Goal: Complete application form

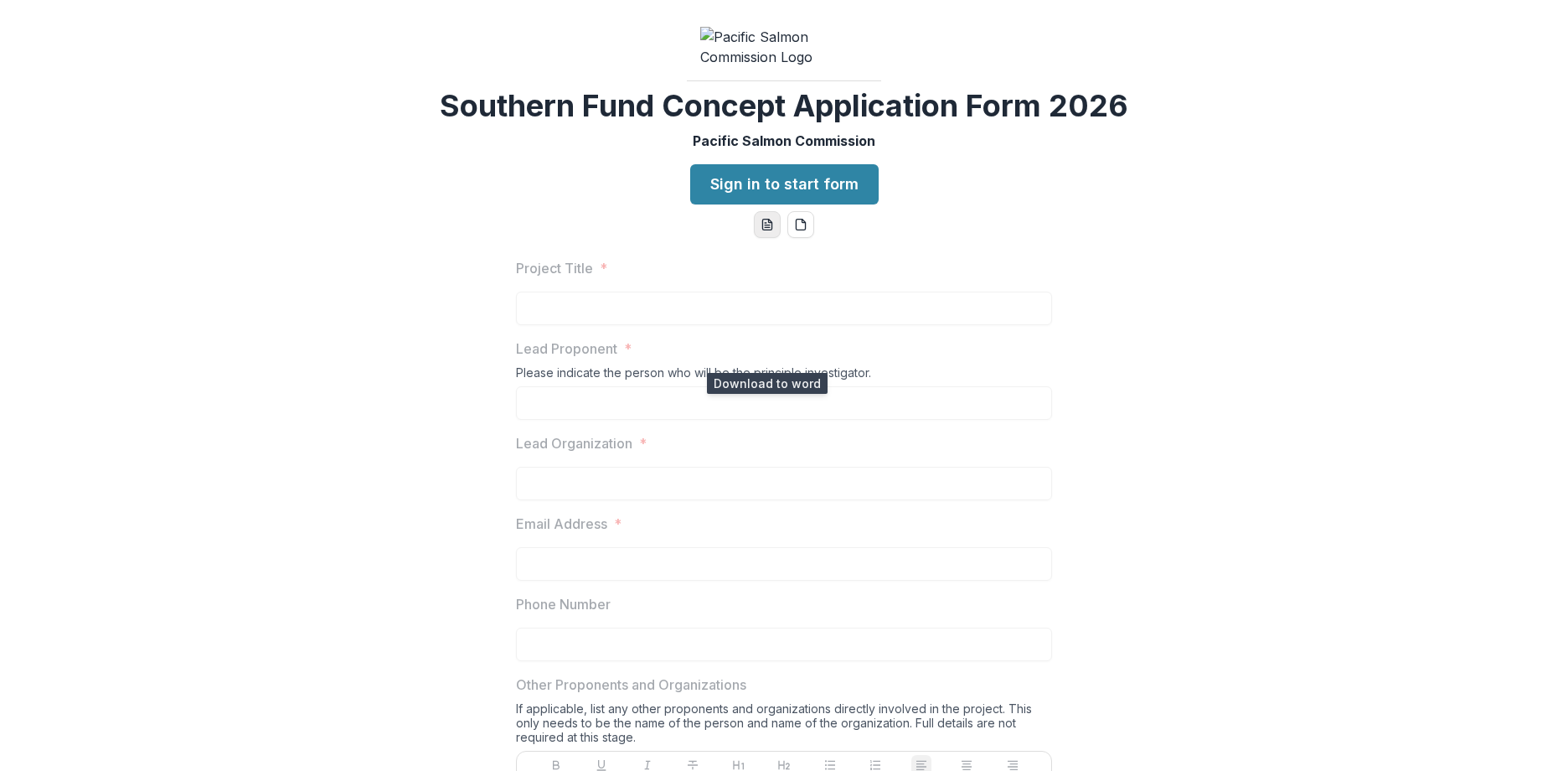
click at [764, 232] on icon "word-download" at bounding box center [767, 224] width 13 height 13
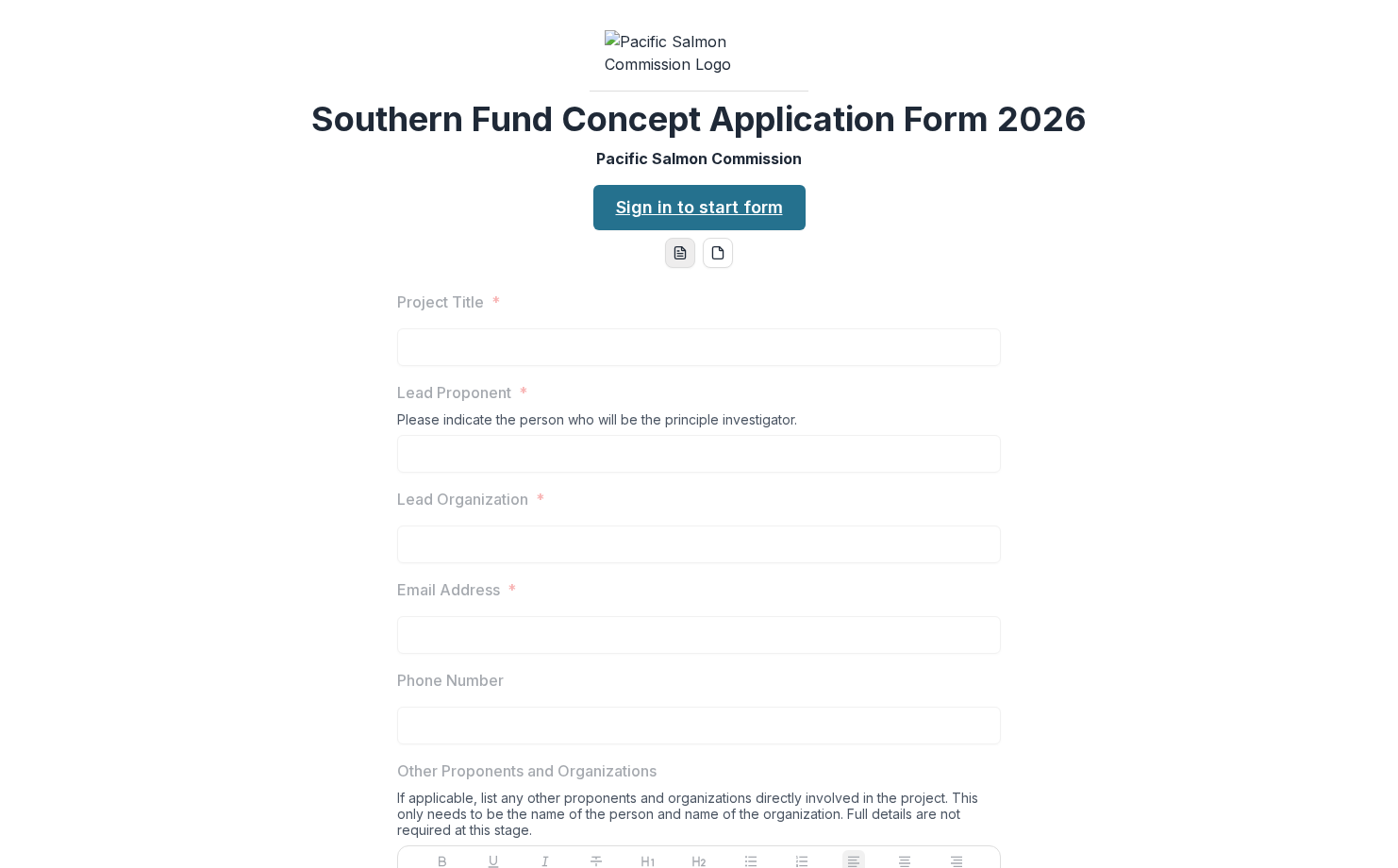
click at [694, 230] on link "Sign in to start form" at bounding box center [699, 207] width 212 height 45
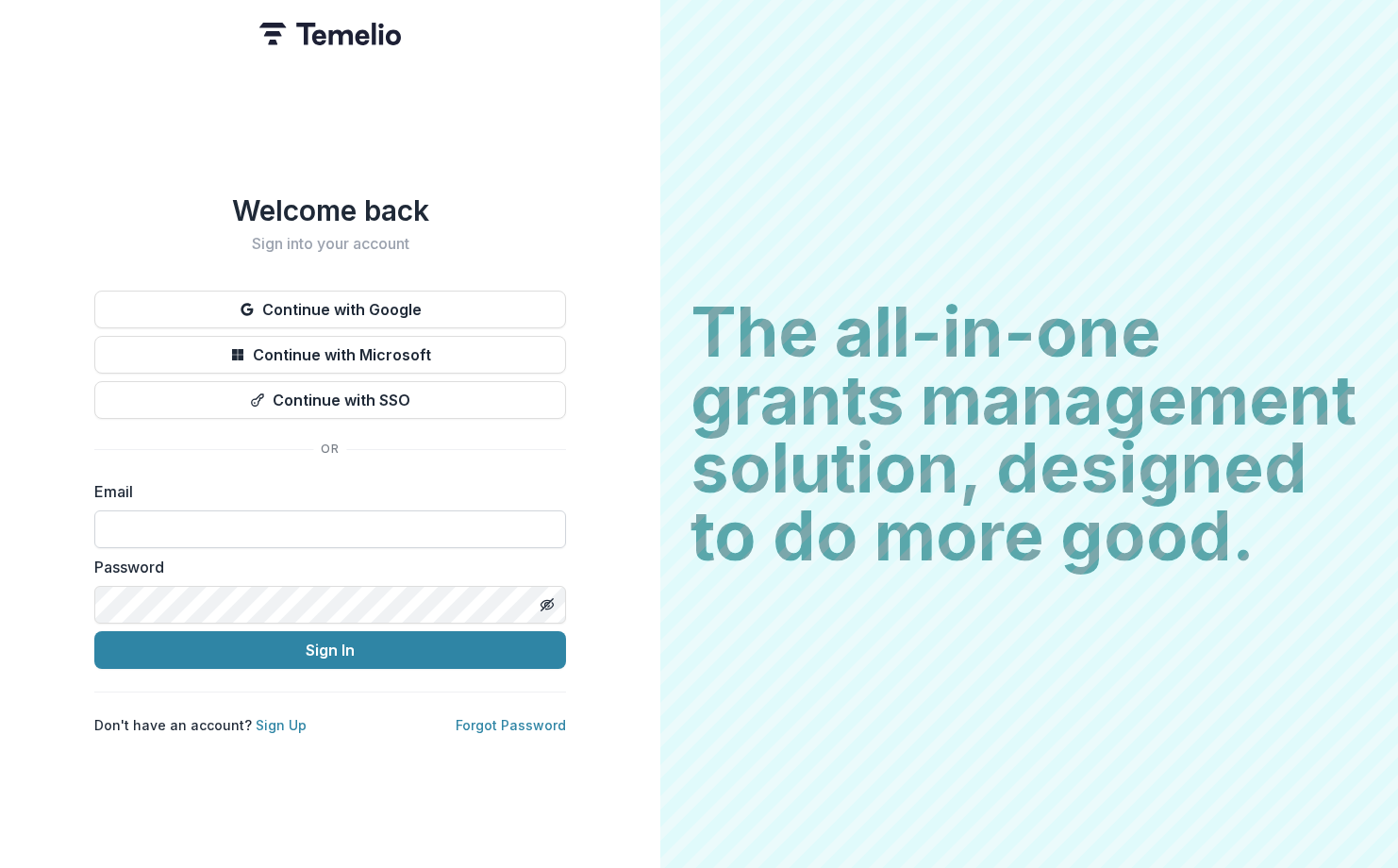
click at [308, 527] on input at bounding box center [330, 529] width 472 height 38
type input "**********"
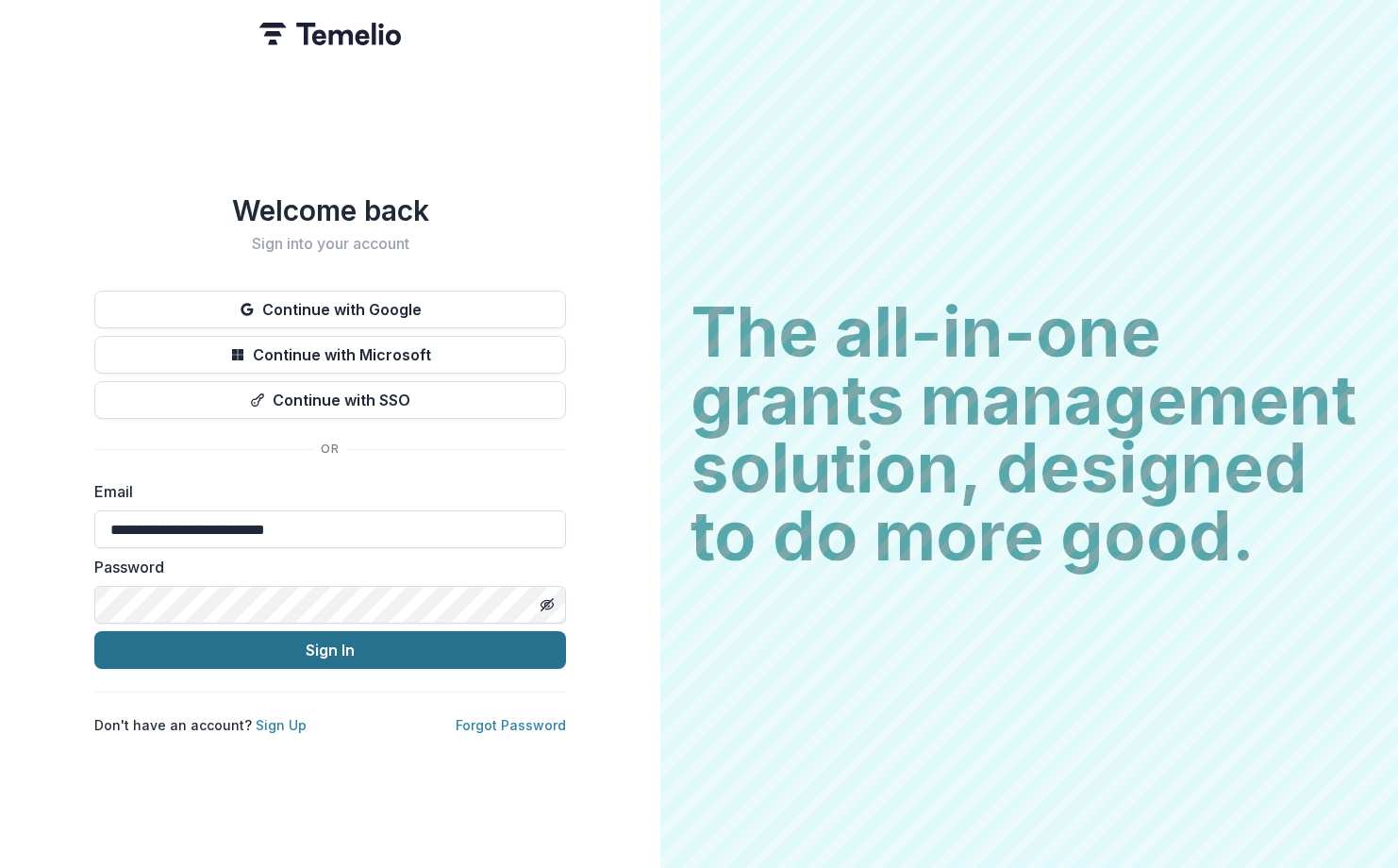
click at [338, 642] on button "Sign In" at bounding box center [330, 650] width 472 height 38
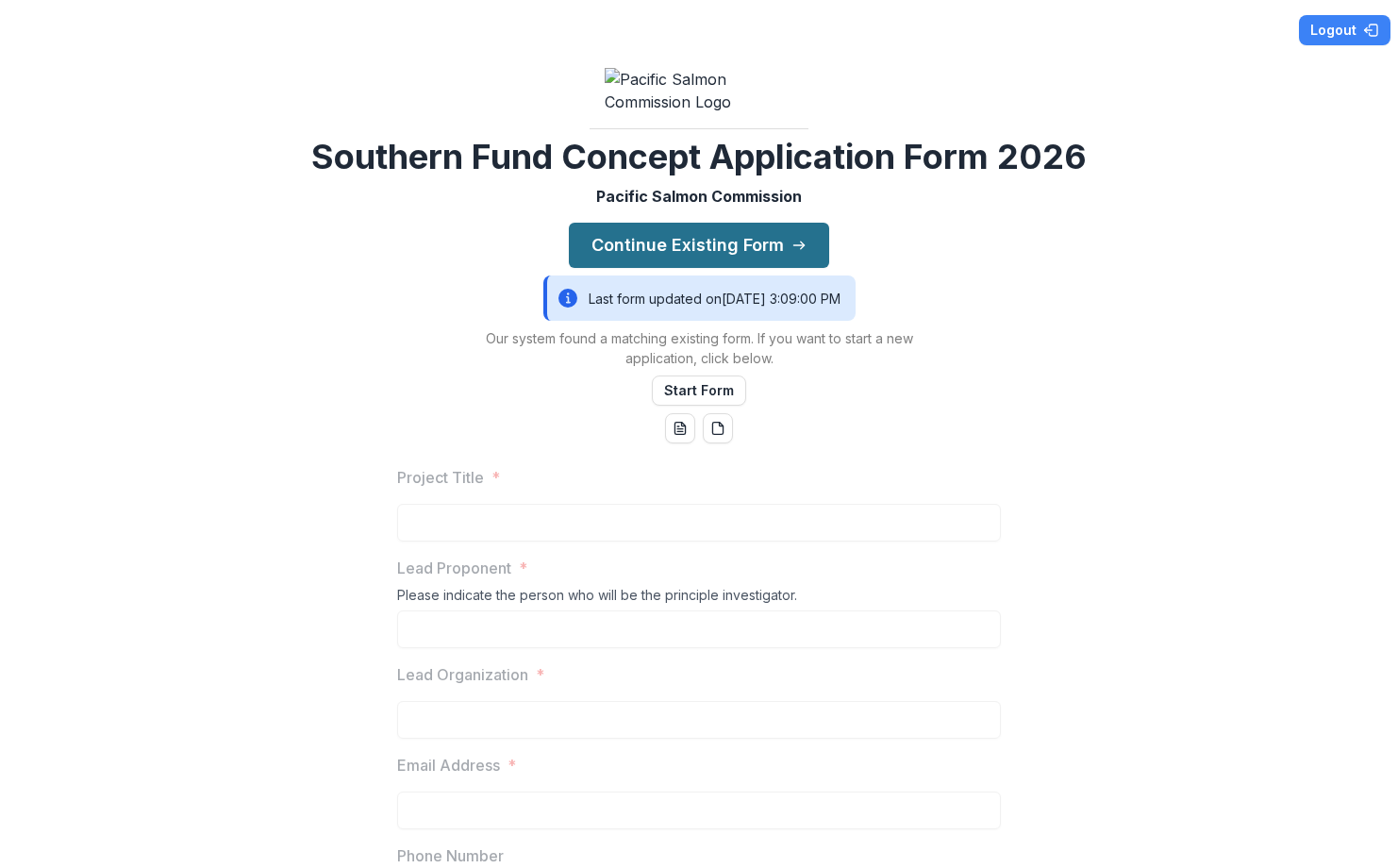
click at [627, 269] on button "Continue Existing Form" at bounding box center [699, 245] width 261 height 45
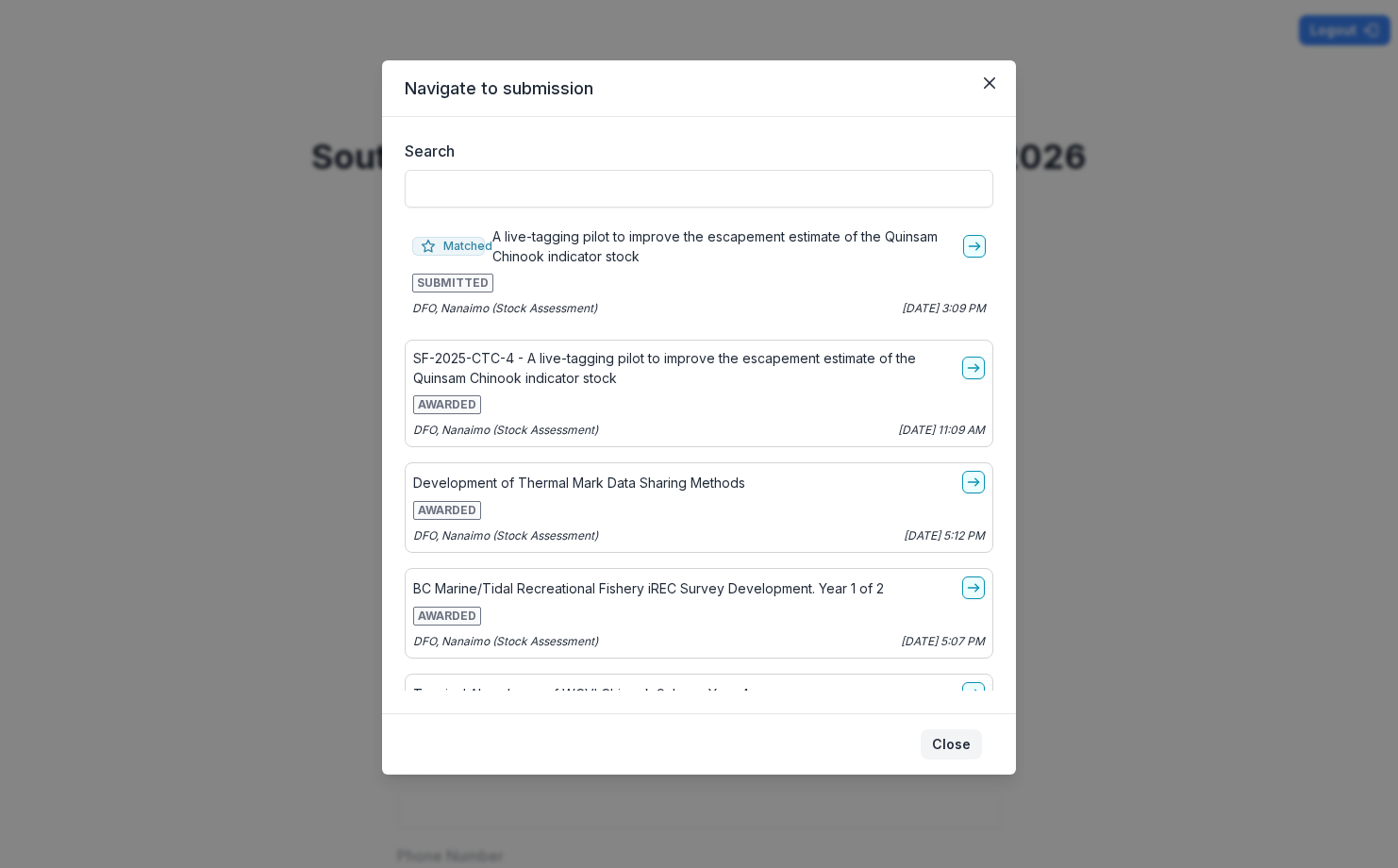
click at [966, 746] on button "Close" at bounding box center [951, 744] width 62 height 30
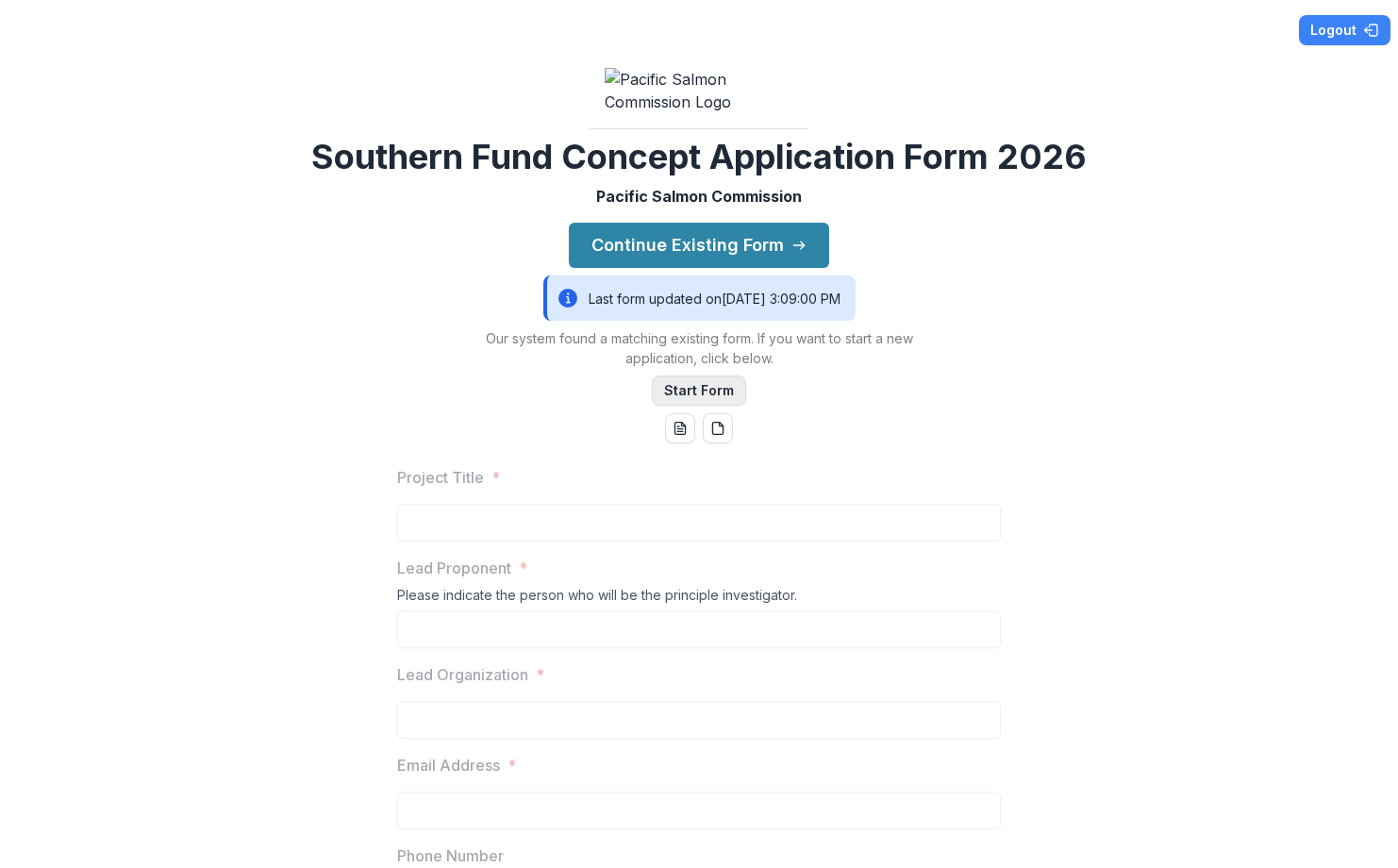
click at [673, 406] on button "Start Form" at bounding box center [699, 391] width 95 height 30
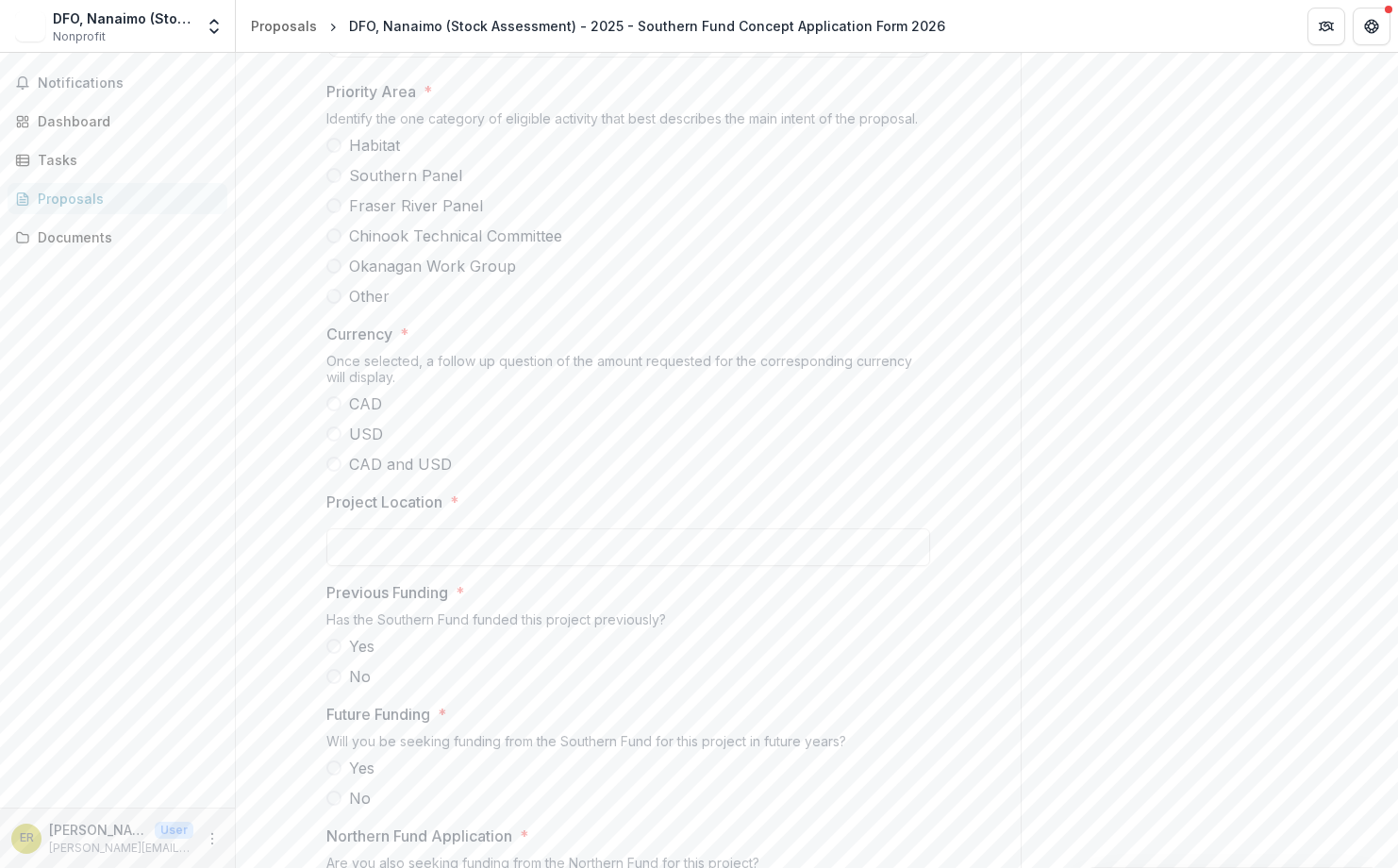
scroll to position [1321, 0]
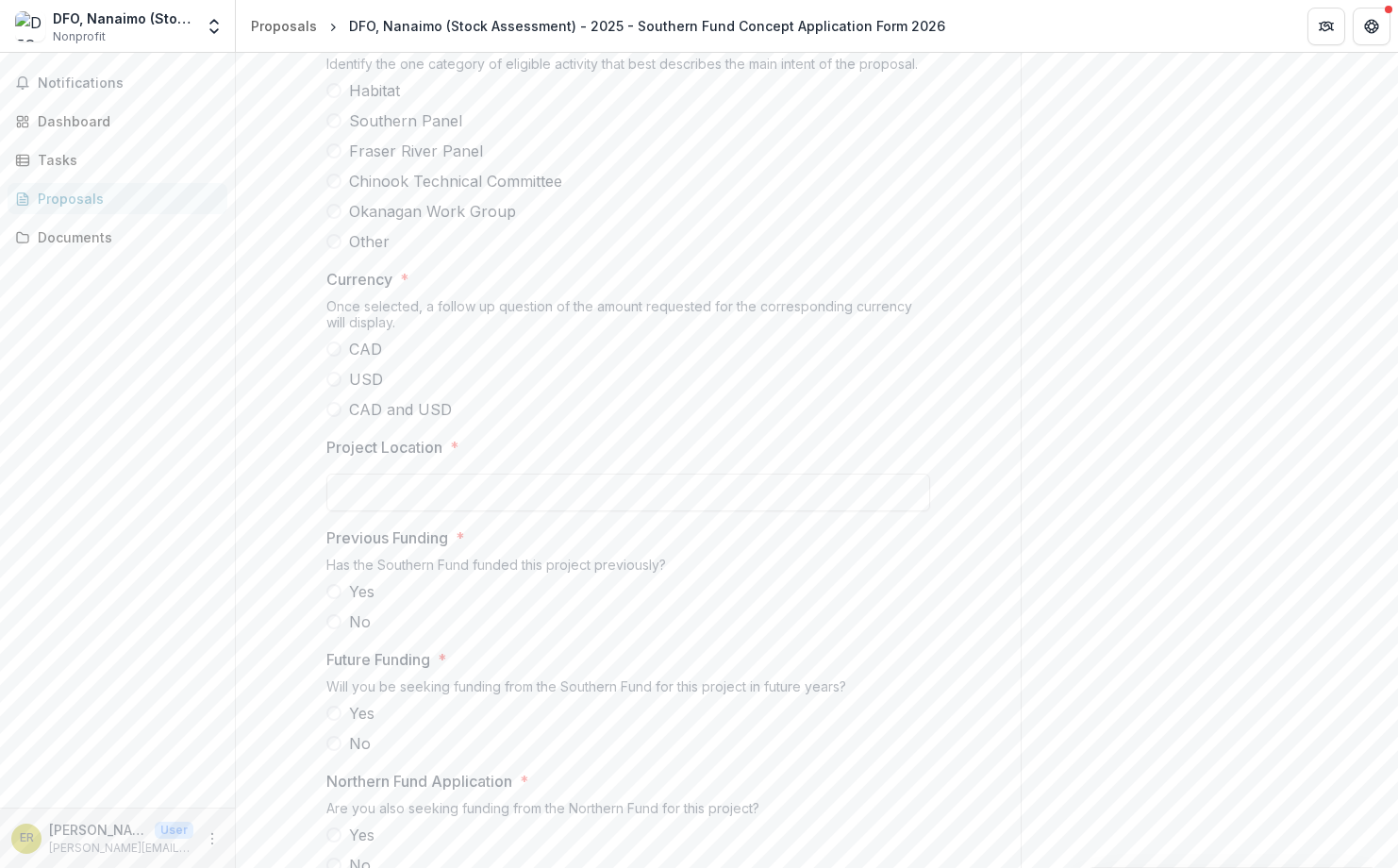
click at [328, 128] on span at bounding box center [333, 120] width 15 height 15
click at [331, 356] on span at bounding box center [333, 349] width 15 height 15
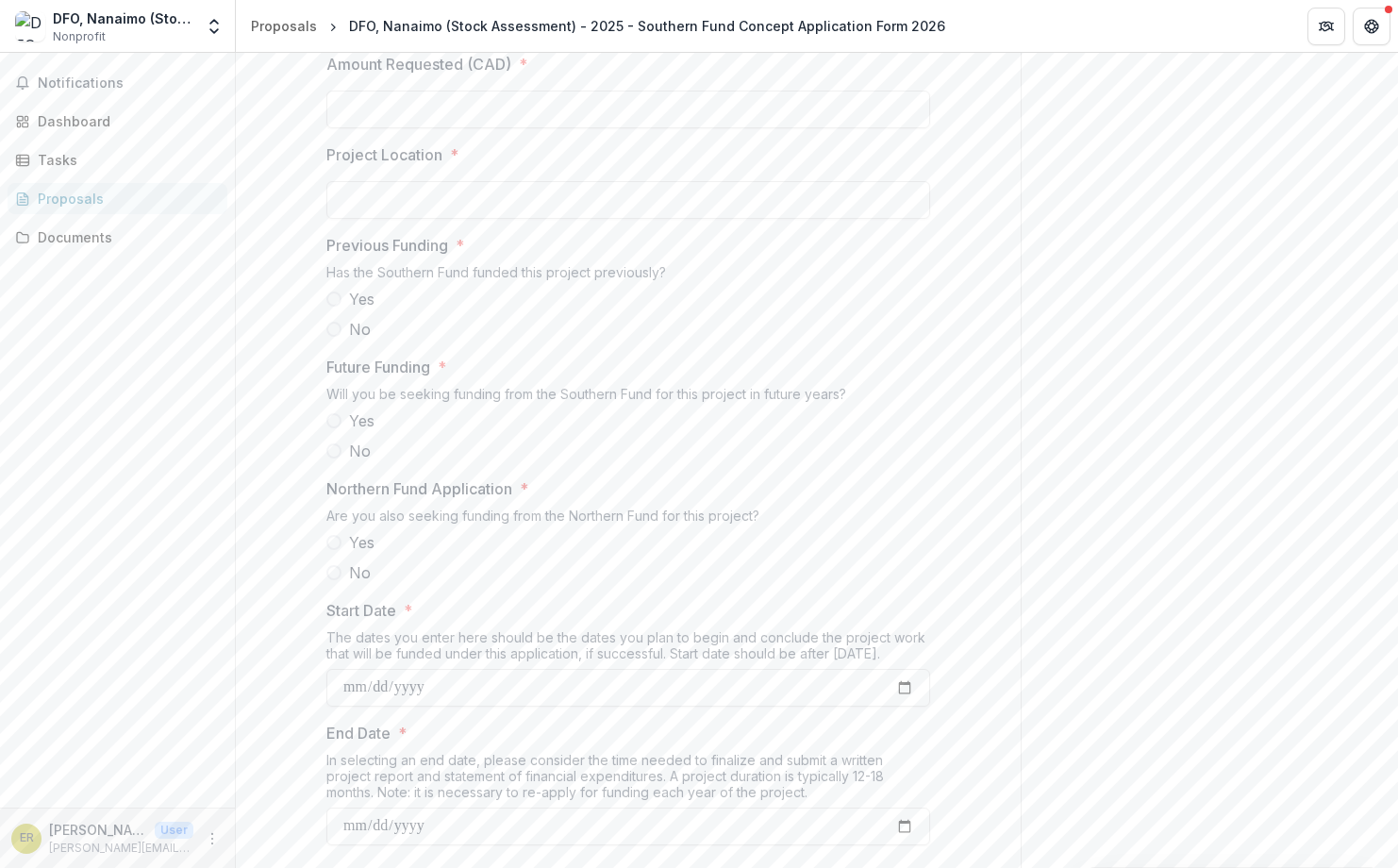
scroll to position [1707, 0]
click at [331, 335] on span at bounding box center [333, 327] width 15 height 15
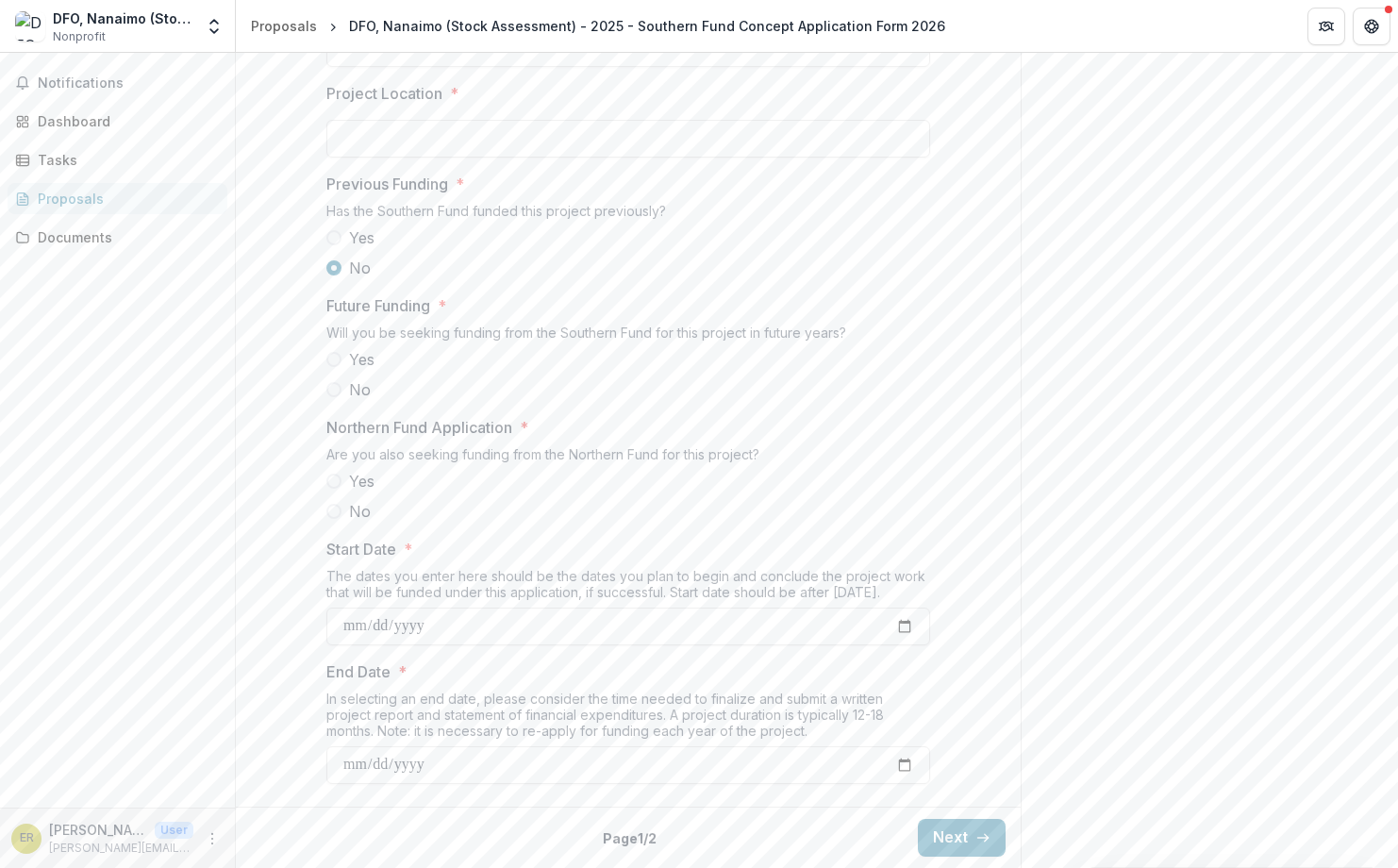
scroll to position [1910, 0]
click at [326, 522] on label "No" at bounding box center [628, 511] width 604 height 22
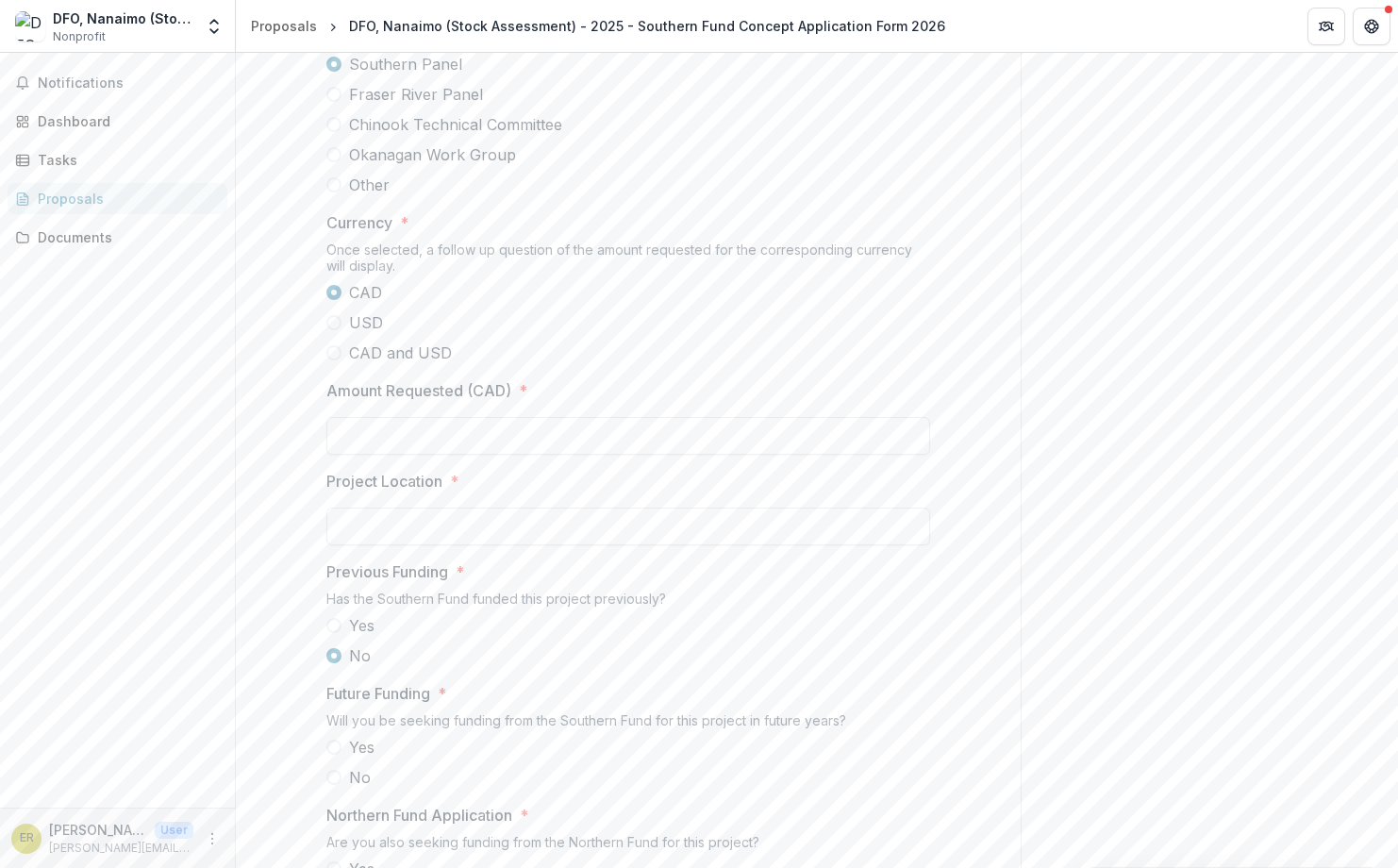
scroll to position [1304, 0]
